Goal: Task Accomplishment & Management: Use online tool/utility

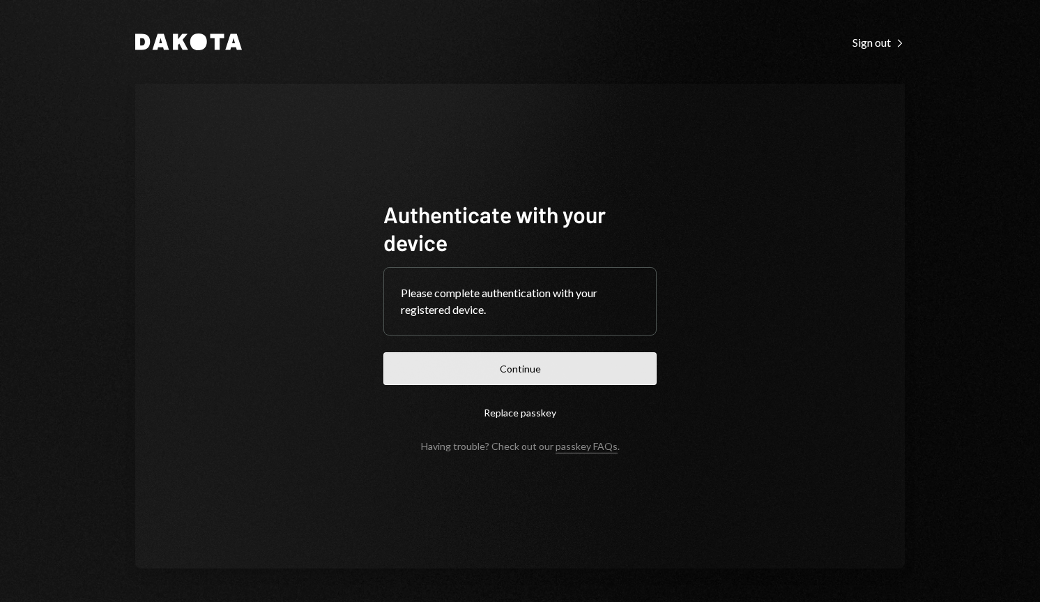
click at [511, 373] on button "Continue" at bounding box center [519, 368] width 273 height 33
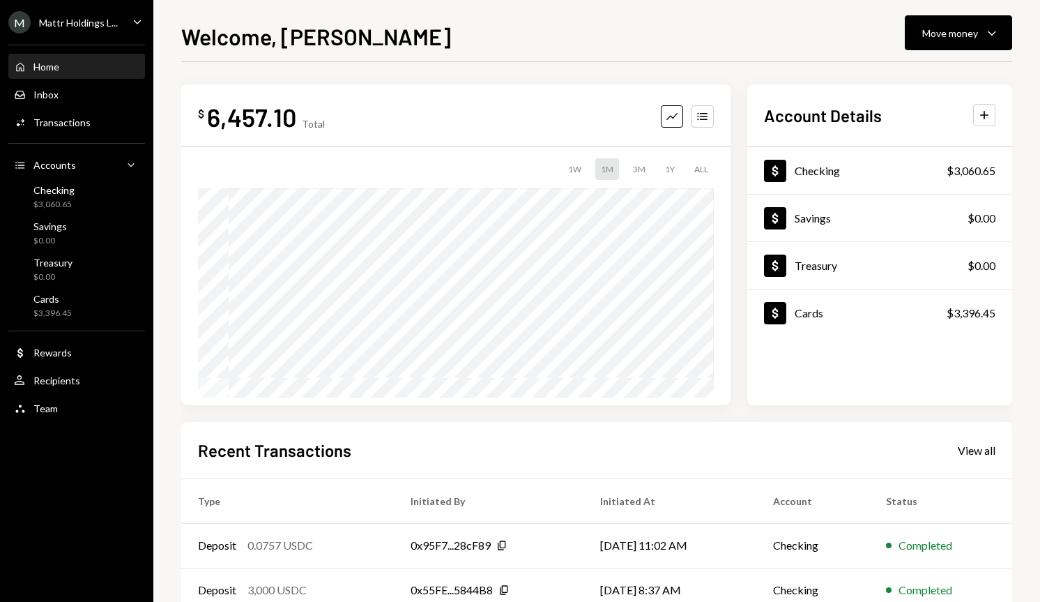
click at [73, 20] on div "Mattr Holdings L..." at bounding box center [78, 23] width 79 height 12
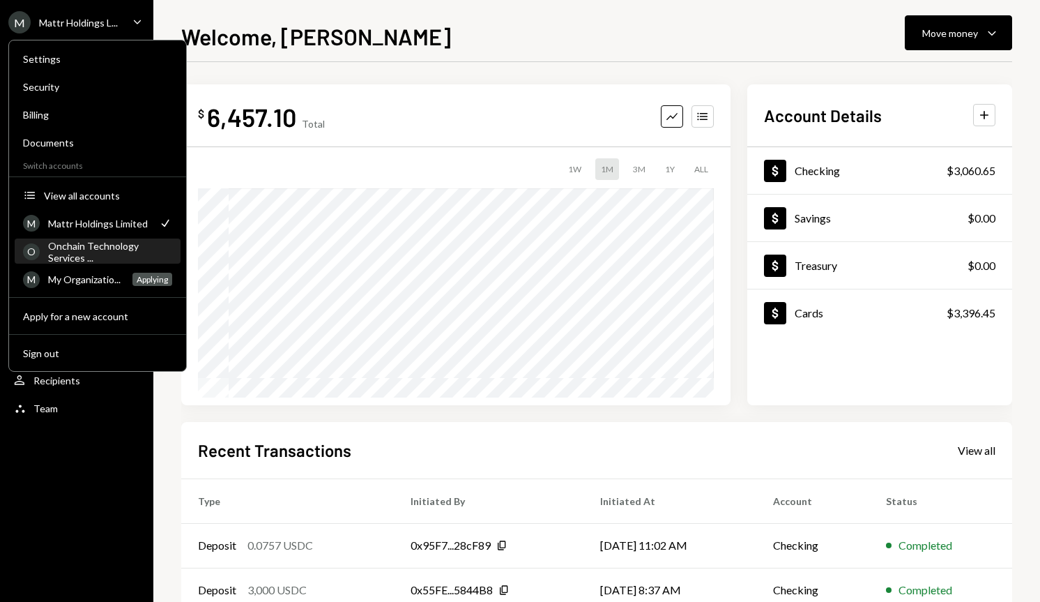
click at [87, 250] on div "Onchain Technology Services ..." at bounding box center [110, 252] width 124 height 24
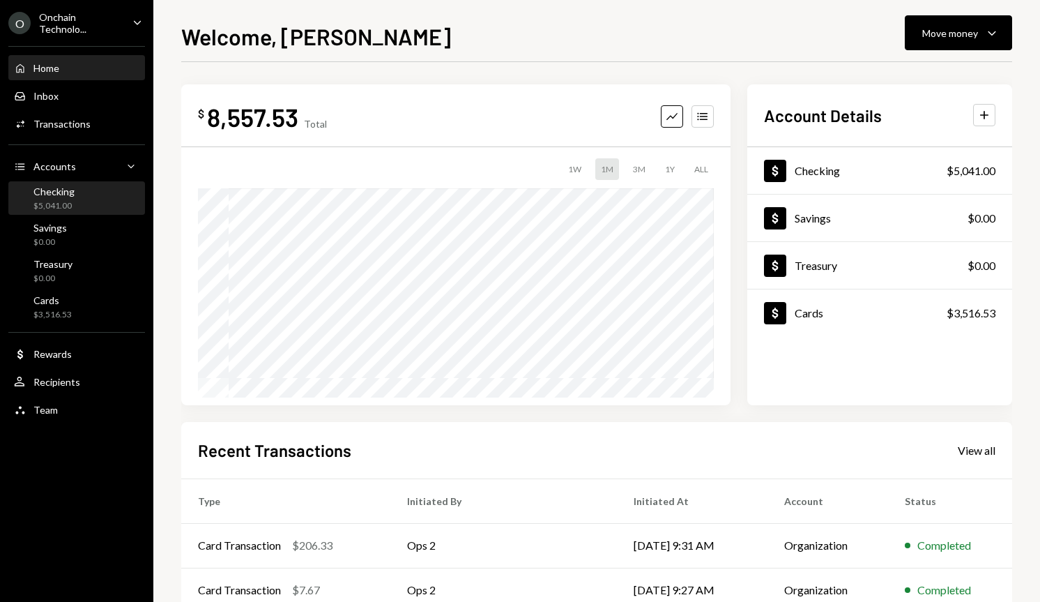
click at [91, 194] on div "Checking $5,041.00" at bounding box center [77, 198] width 126 height 26
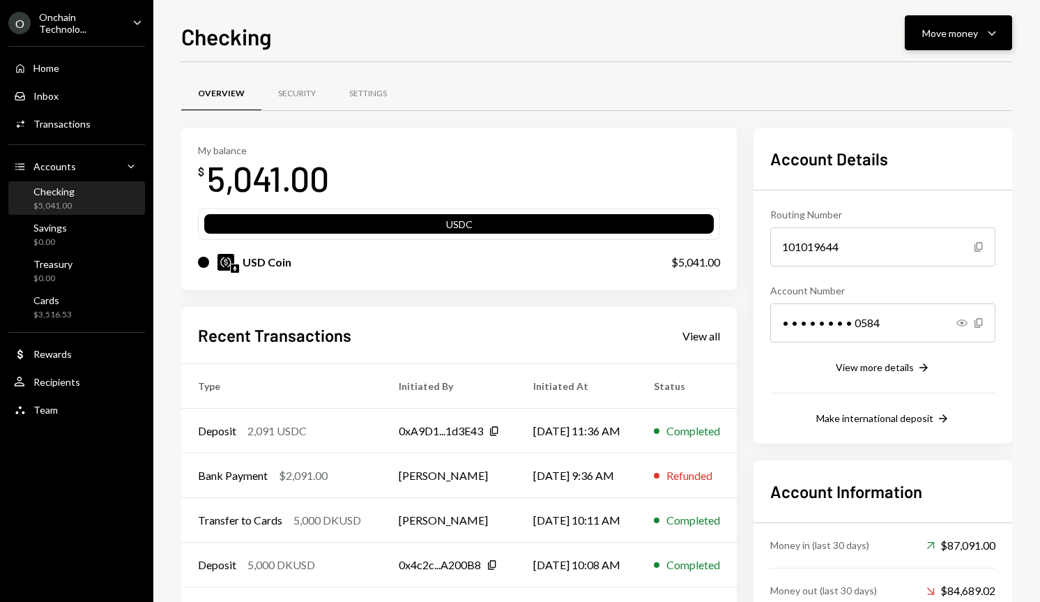
click at [985, 26] on icon "Caret Down" at bounding box center [992, 32] width 17 height 17
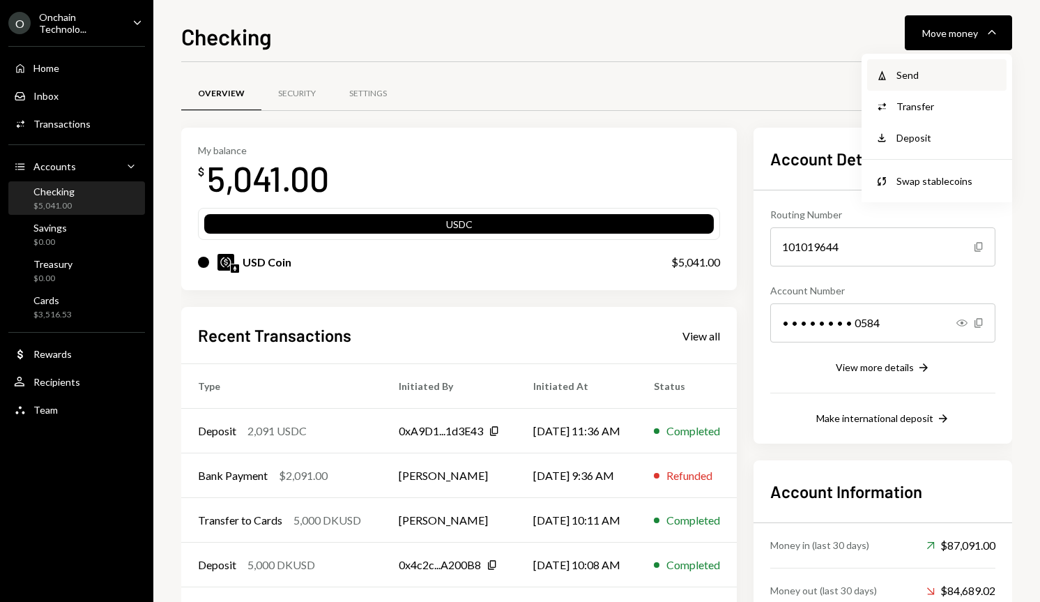
click at [947, 79] on div "Send" at bounding box center [948, 75] width 102 height 15
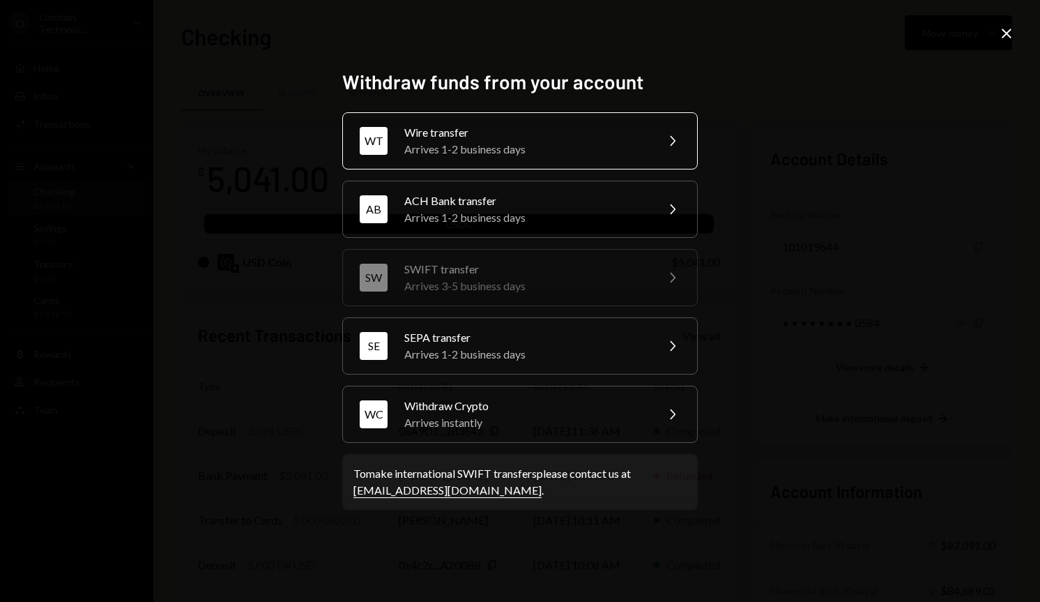
click at [553, 130] on div "Wire transfer" at bounding box center [525, 132] width 243 height 17
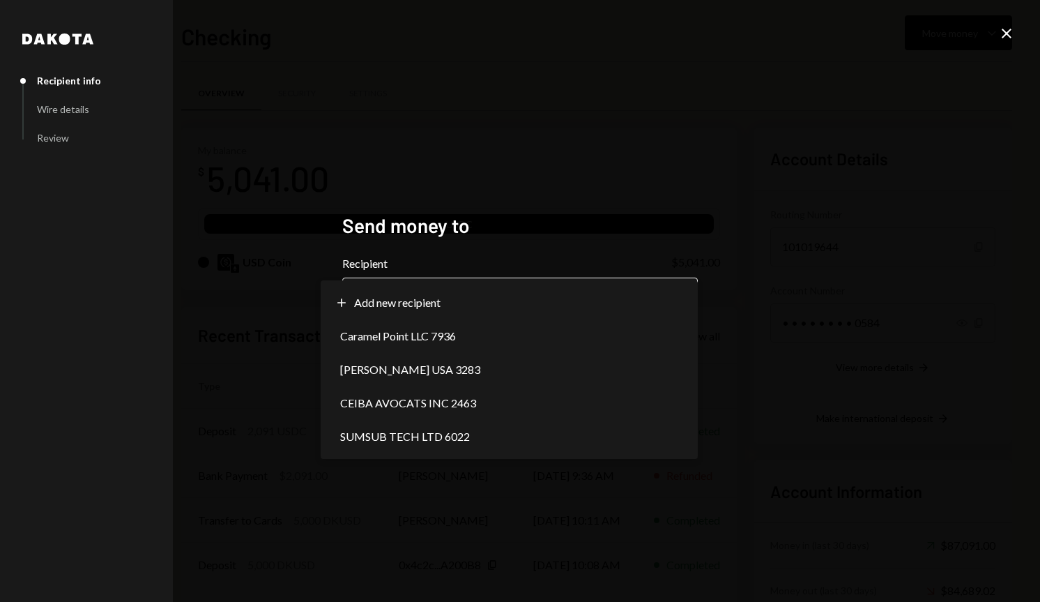
click at [679, 303] on body "O Onchain Technolo... Caret Down Home Home Inbox Inbox Activities Transactions …" at bounding box center [520, 301] width 1040 height 602
click at [966, 36] on div "**********" at bounding box center [520, 301] width 1040 height 602
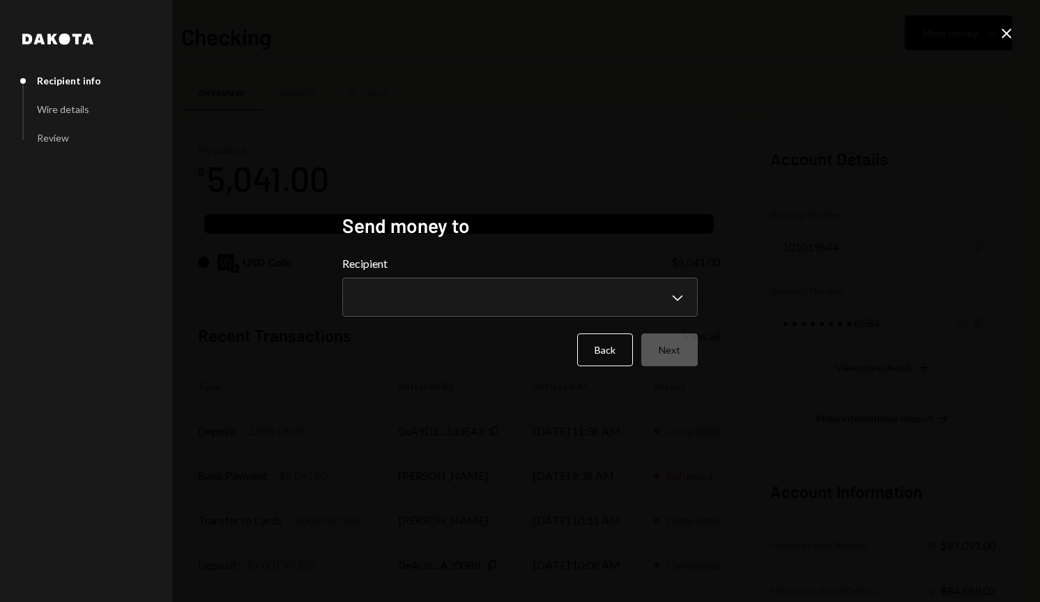
click at [1010, 34] on icon "Close" at bounding box center [1006, 33] width 17 height 17
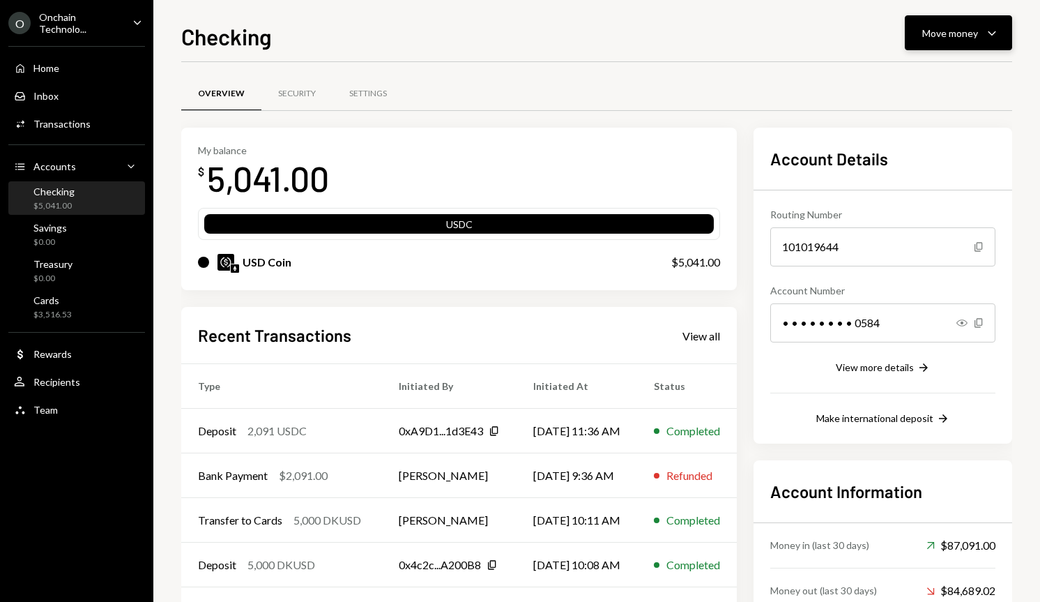
click at [936, 18] on button "Move money Caret Down" at bounding box center [958, 32] width 107 height 35
click at [920, 105] on div "Transfer" at bounding box center [948, 106] width 102 height 15
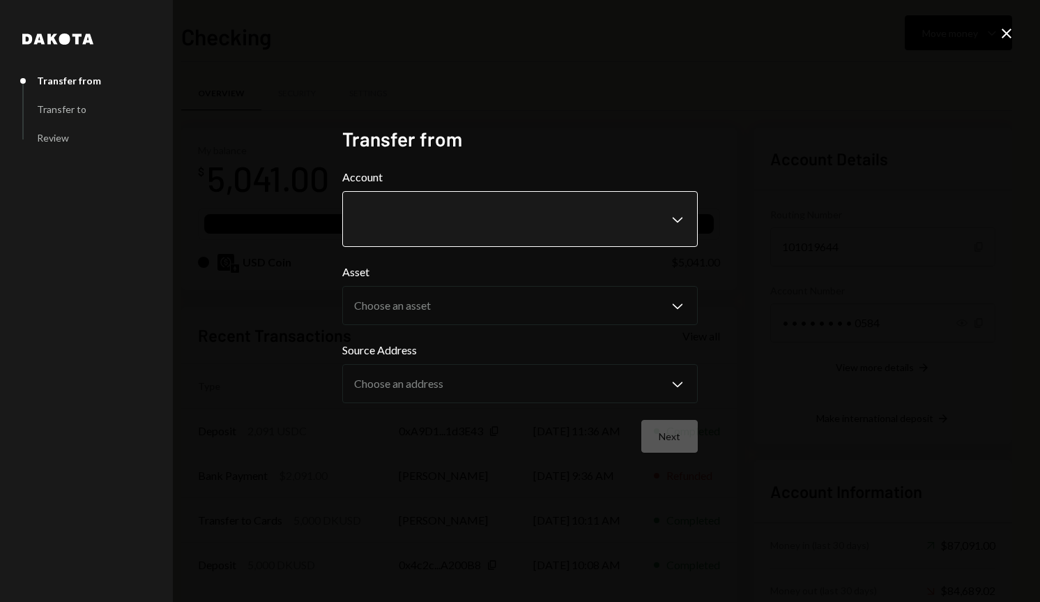
click at [457, 217] on body "O Onchain Technolo... Caret Down Home Home Inbox Inbox Activities Transactions …" at bounding box center [520, 301] width 1040 height 602
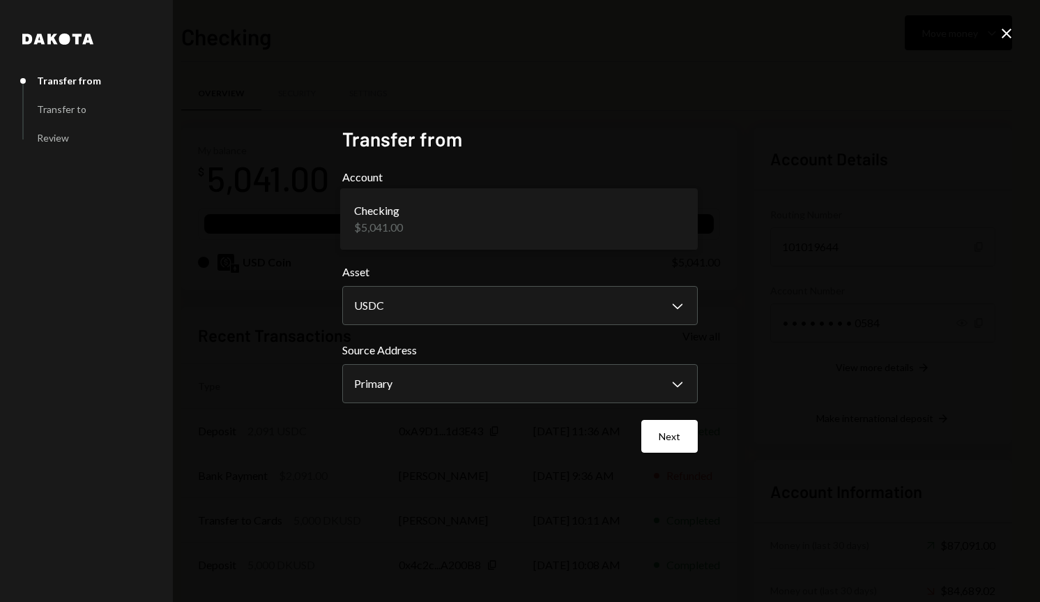
click at [1005, 33] on icon at bounding box center [1007, 34] width 10 height 10
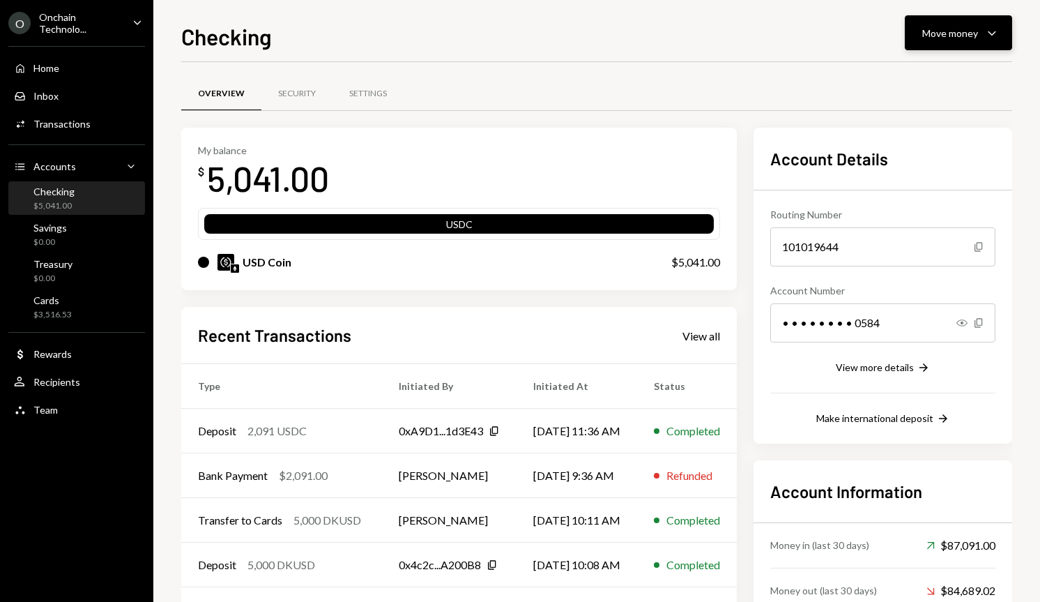
click at [989, 40] on icon "Caret Down" at bounding box center [992, 32] width 17 height 17
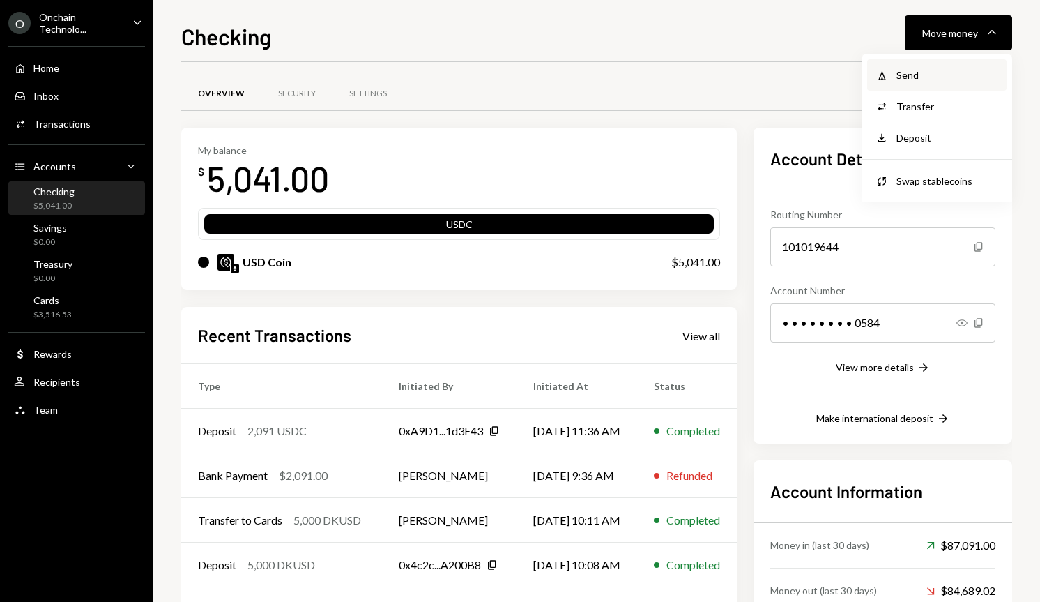
click at [961, 68] on div "Send" at bounding box center [948, 75] width 102 height 15
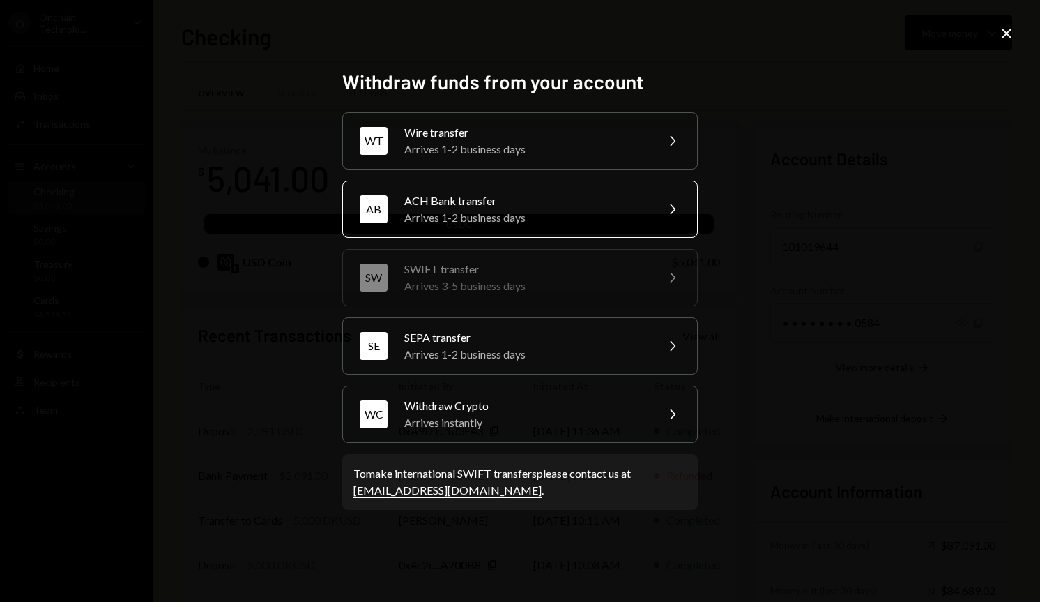
click at [556, 208] on div "ACH Bank transfer" at bounding box center [525, 200] width 243 height 17
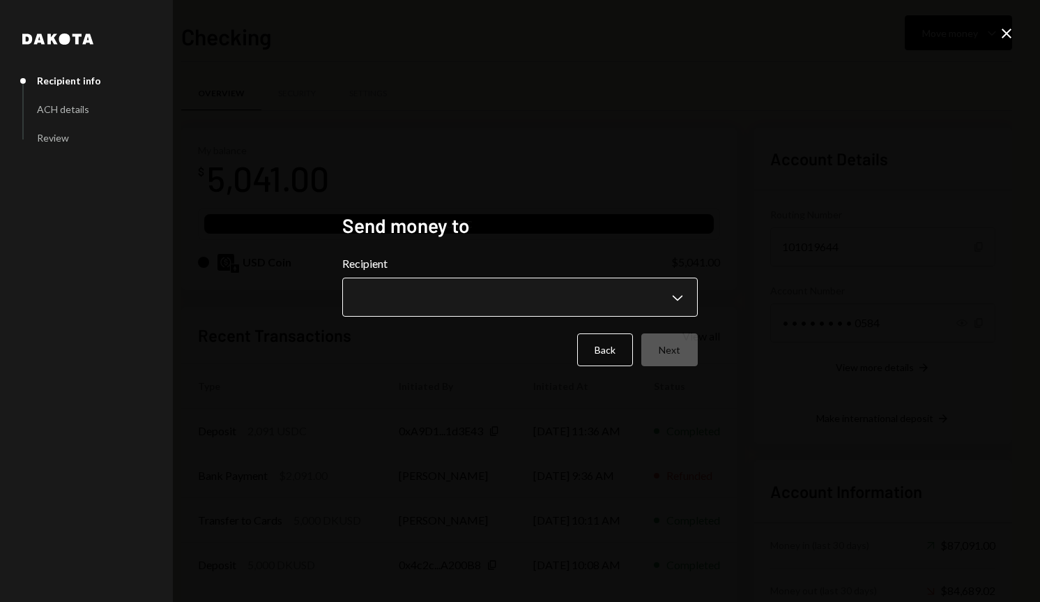
click at [503, 294] on body "O Onchain Technolo... Caret Down Home Home Inbox Inbox Activities Transactions …" at bounding box center [520, 301] width 1040 height 602
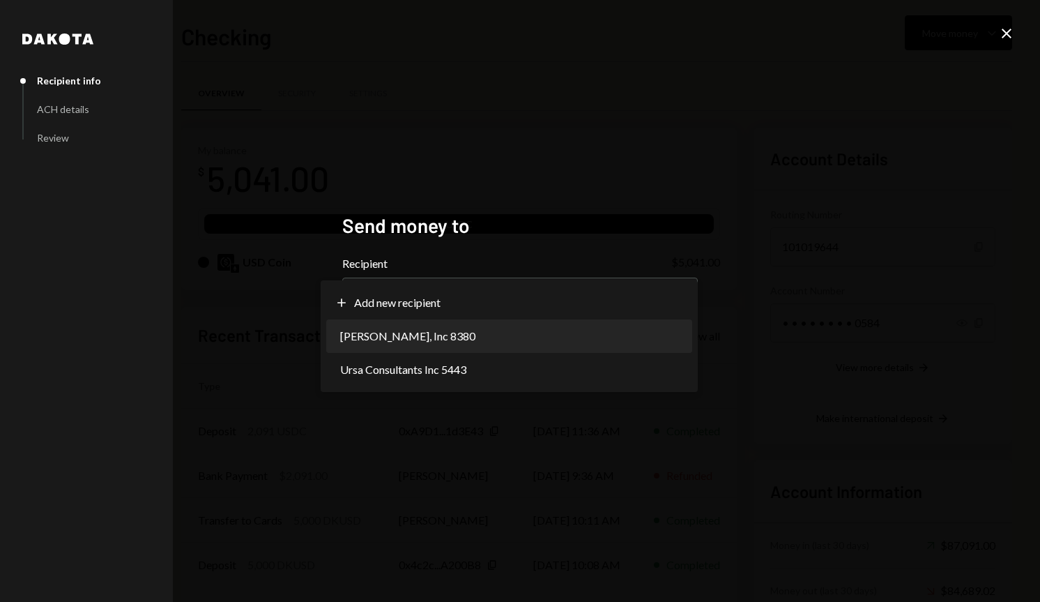
select select "**********"
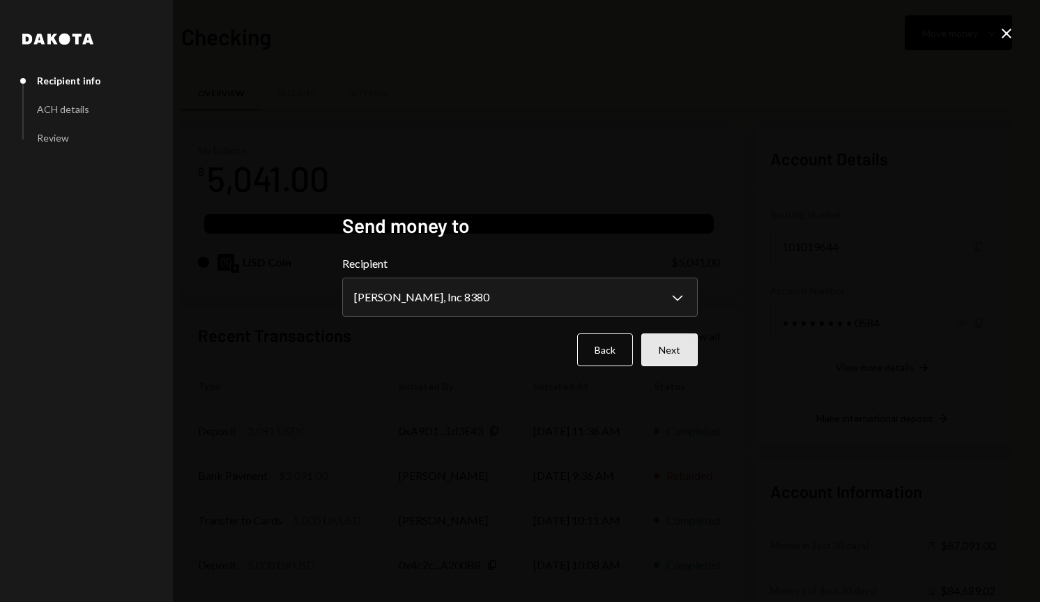
click at [674, 345] on button "Next" at bounding box center [669, 349] width 56 height 33
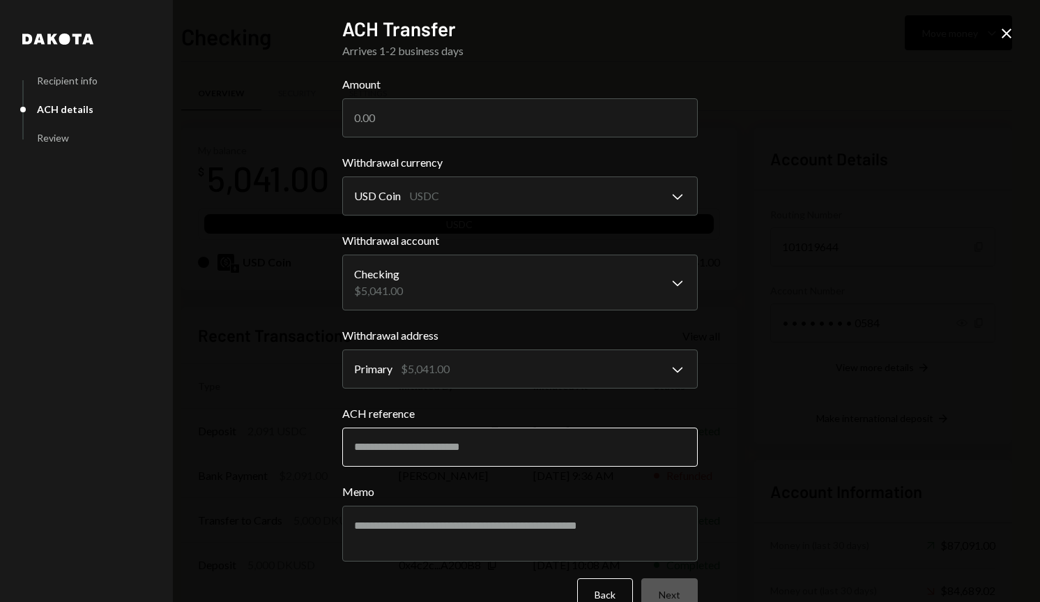
click at [462, 439] on input "ACH reference" at bounding box center [520, 446] width 356 height 39
paste input "**********"
type input "**********"
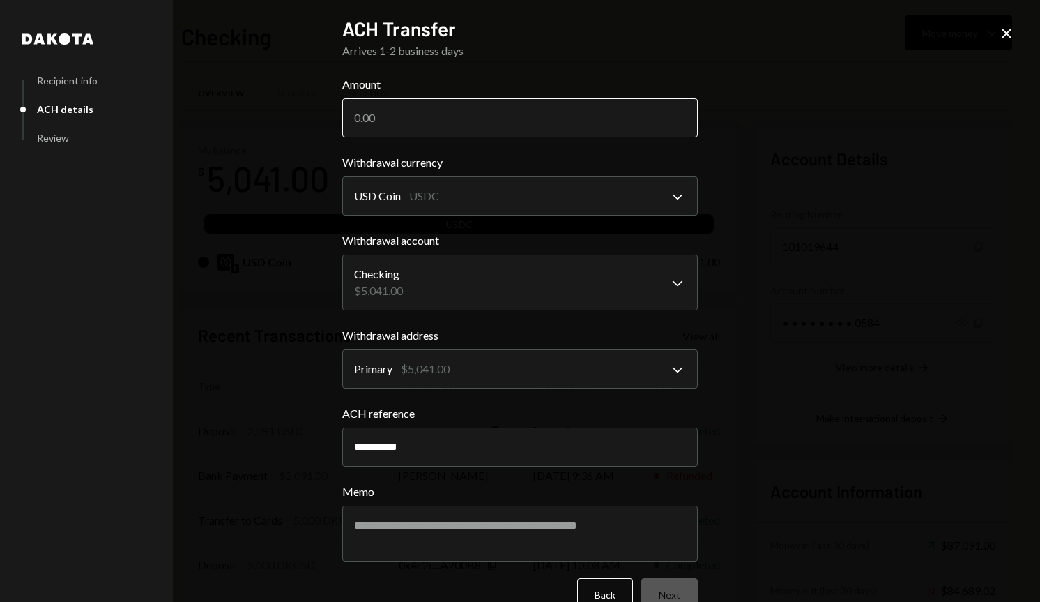
click at [476, 123] on input "Amount" at bounding box center [520, 117] width 356 height 39
paste input "1604.00"
type input "1604.00"
click at [664, 593] on button "Next" at bounding box center [669, 594] width 56 height 33
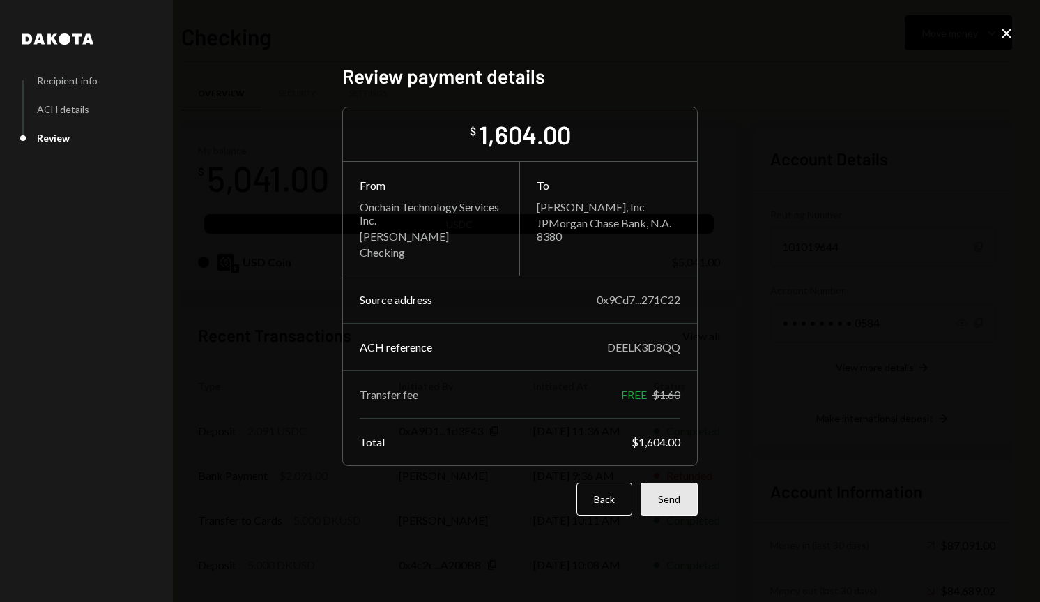
click at [685, 501] on button "Send" at bounding box center [669, 498] width 57 height 33
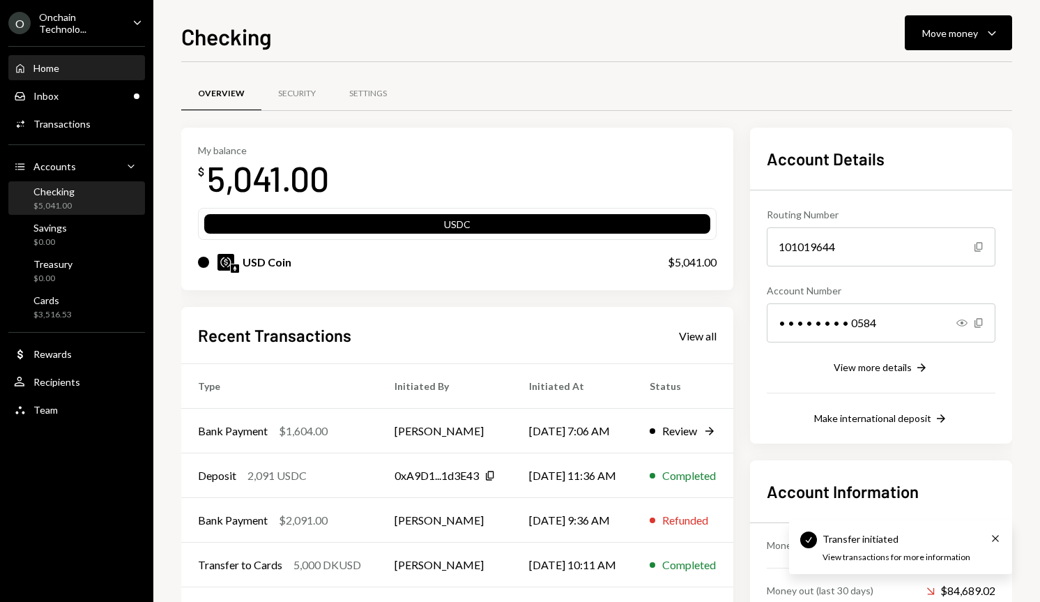
click at [70, 74] on div "Home Home" at bounding box center [77, 68] width 126 height 13
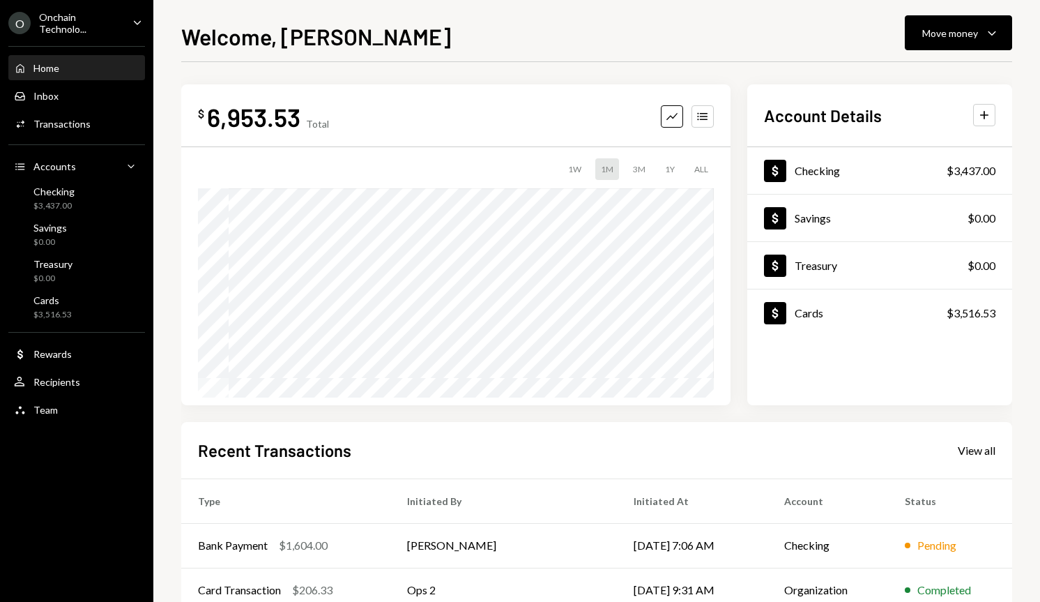
click at [102, 28] on div "Onchain Technolo..." at bounding box center [80, 23] width 82 height 24
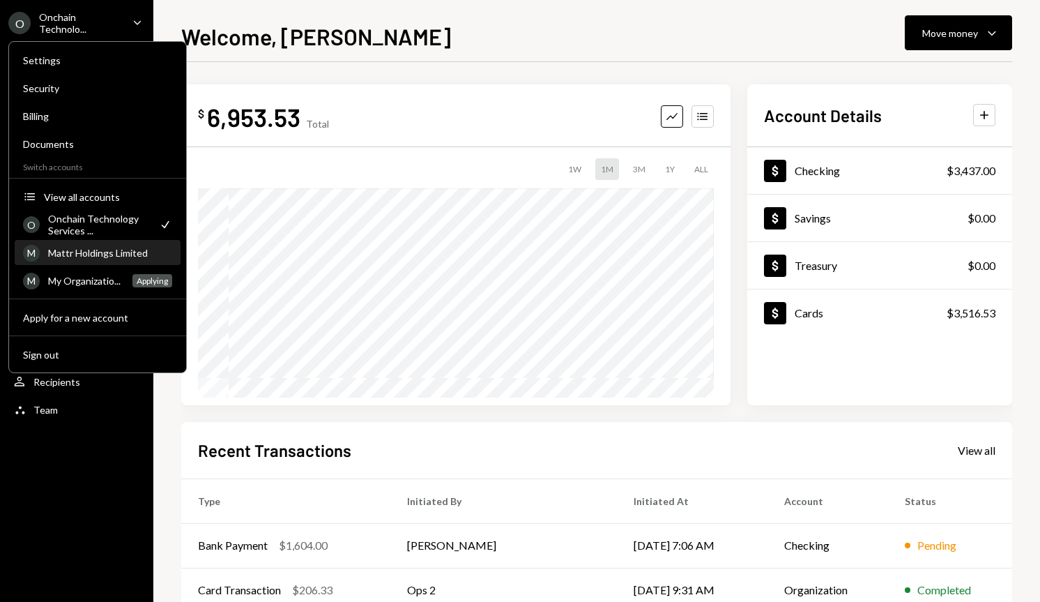
click at [67, 250] on div "Mattr Holdings Limited" at bounding box center [110, 253] width 124 height 12
